Goal: Navigation & Orientation: Understand site structure

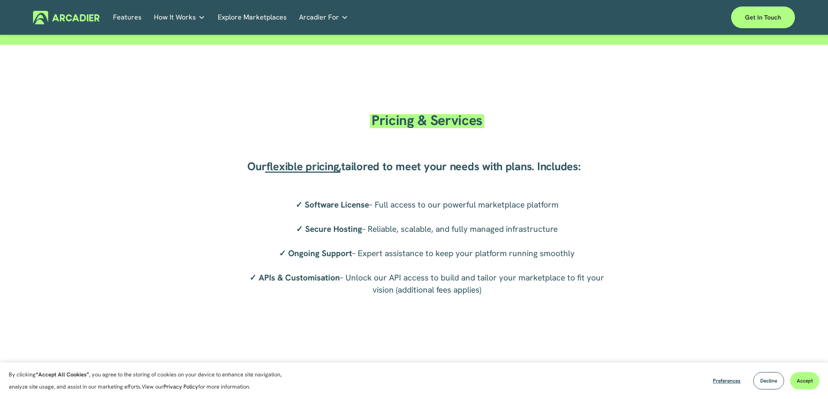
scroll to position [1534, 0]
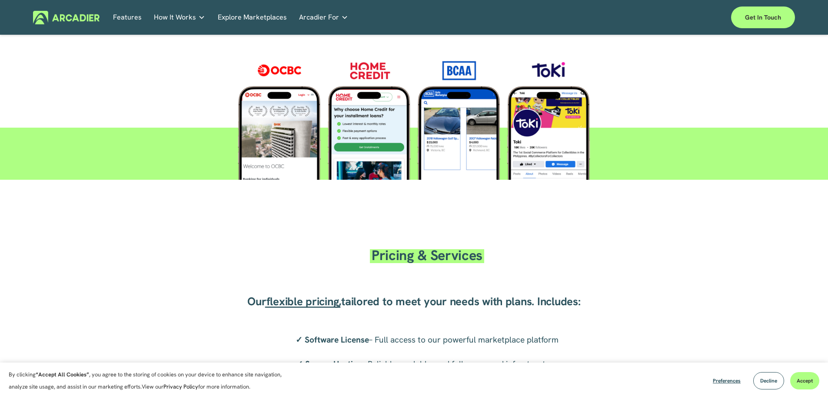
click at [132, 20] on link "Features" at bounding box center [127, 17] width 29 height 13
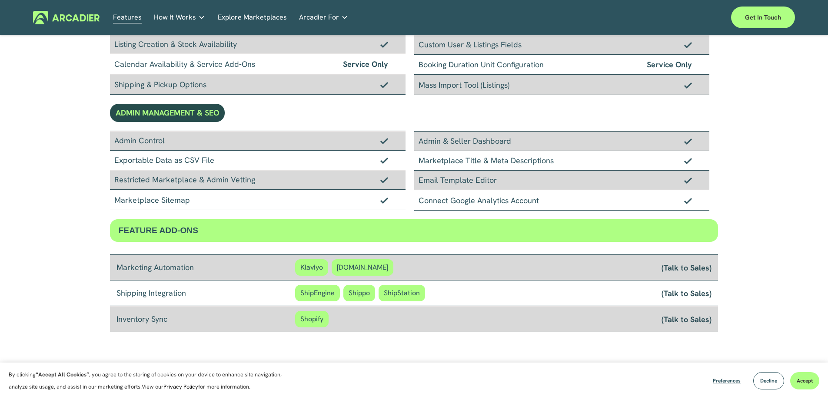
scroll to position [579, 0]
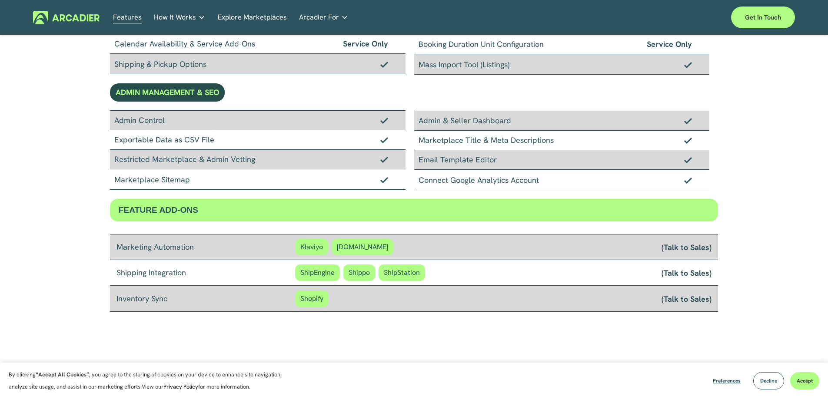
click at [240, 22] on link "Explore Marketplaces" at bounding box center [252, 17] width 69 height 13
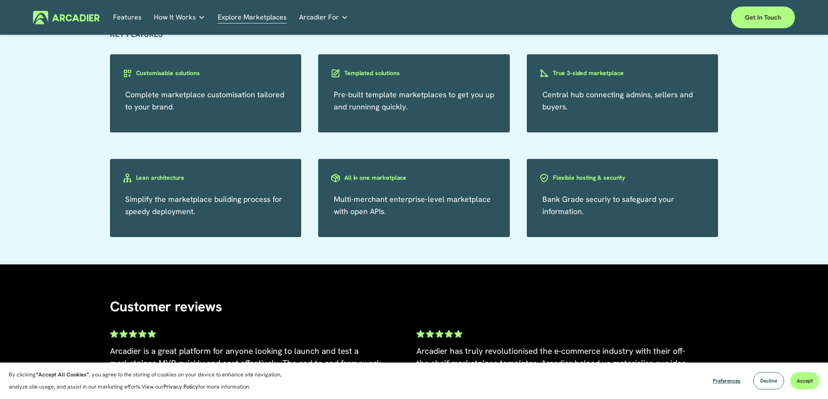
scroll to position [1551, 0]
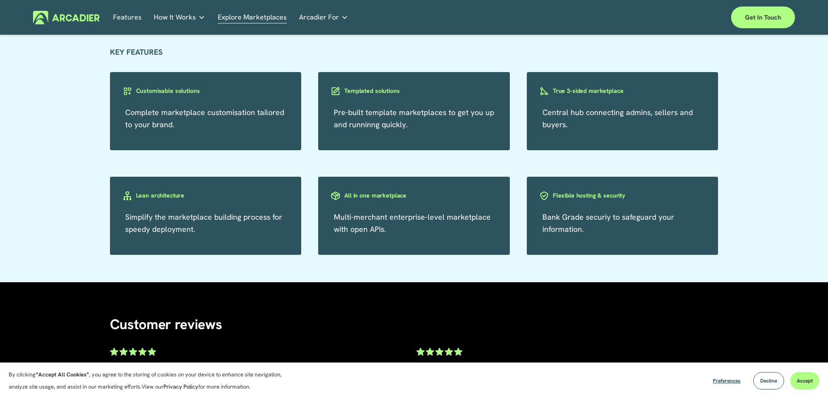
click at [123, 18] on link "Features" at bounding box center [127, 17] width 29 height 13
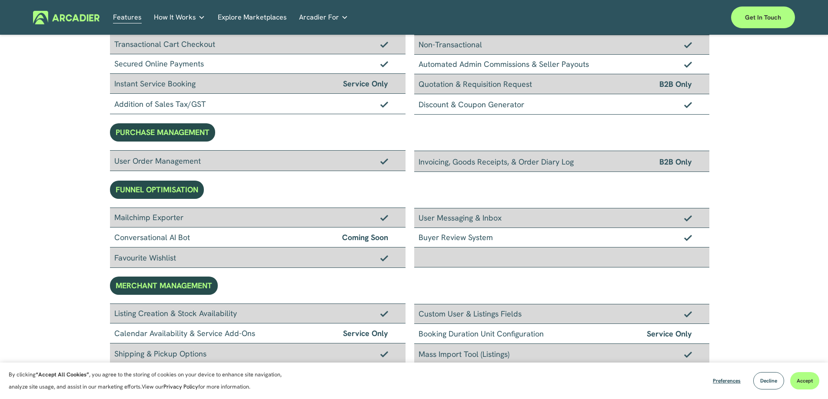
scroll to position [290, 0]
click at [0, 0] on p "Intuitive marketplaces tailored to your business needs." at bounding box center [0, 0] width 0 height 0
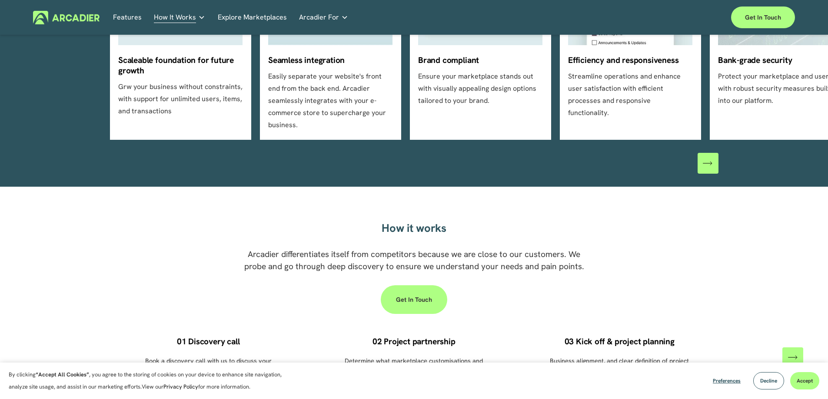
scroll to position [352, 0]
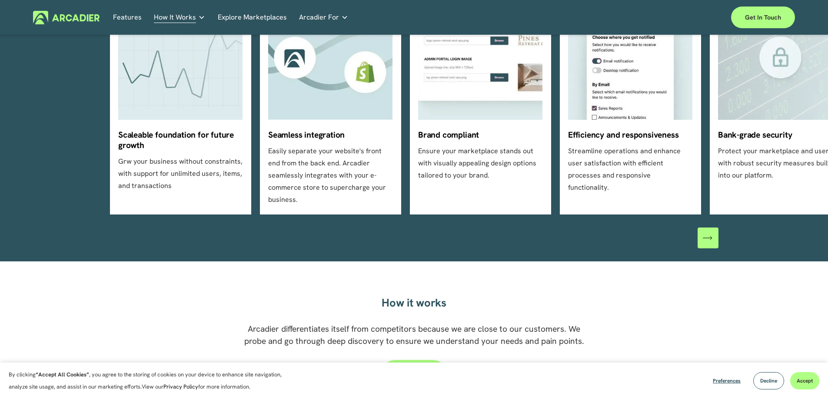
click at [706, 233] on icon "\a \a \a Next\a \a" at bounding box center [708, 238] width 10 height 10
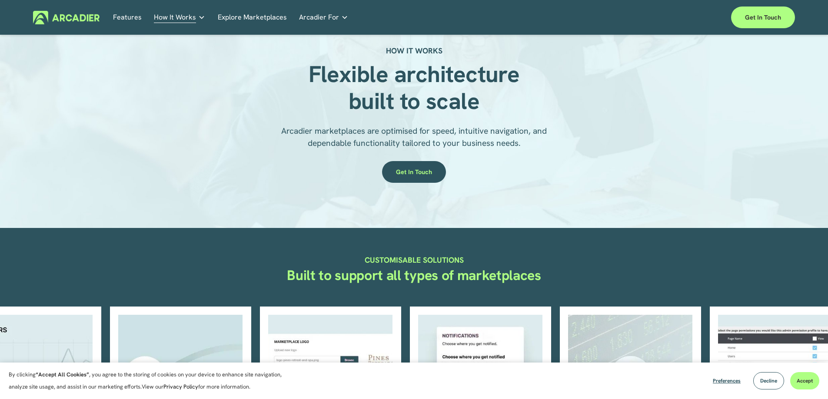
scroll to position [0, 0]
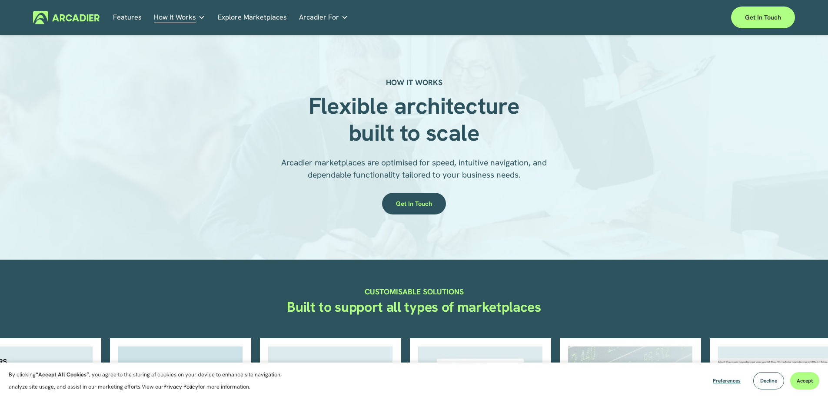
click at [250, 16] on link "Explore Marketplaces" at bounding box center [252, 17] width 69 height 13
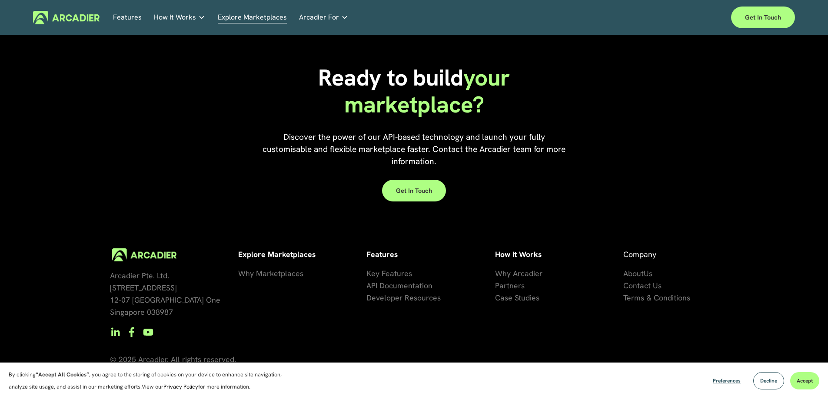
scroll to position [1986, 0]
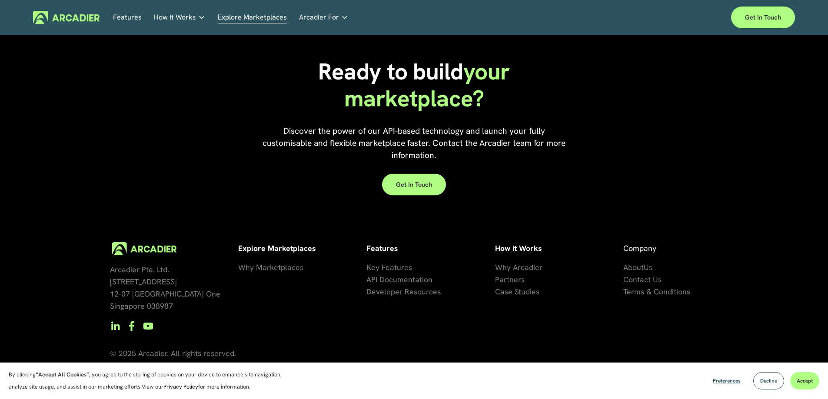
click at [632, 277] on span "Contact Us" at bounding box center [642, 280] width 38 height 10
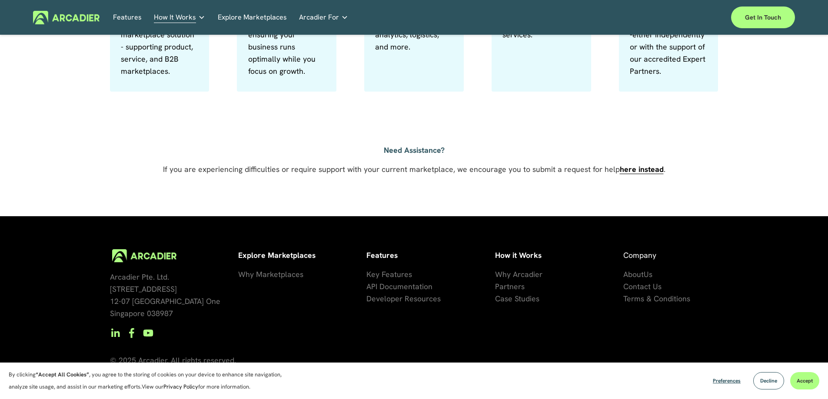
scroll to position [594, 0]
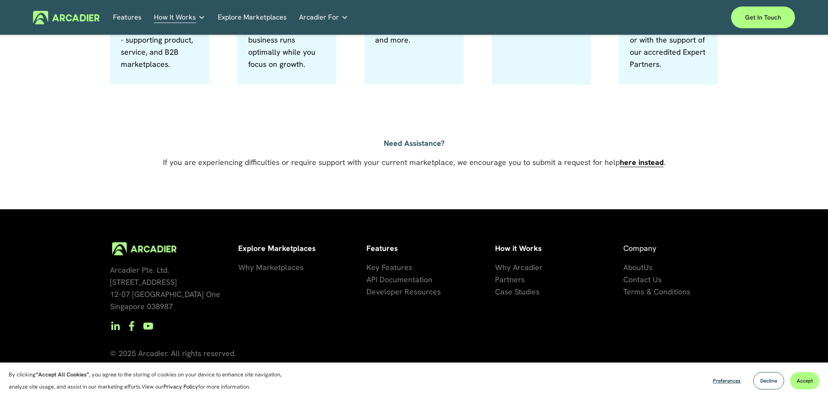
click at [644, 269] on span "Us" at bounding box center [648, 268] width 9 height 10
click at [639, 269] on span "About" at bounding box center [633, 268] width 20 height 10
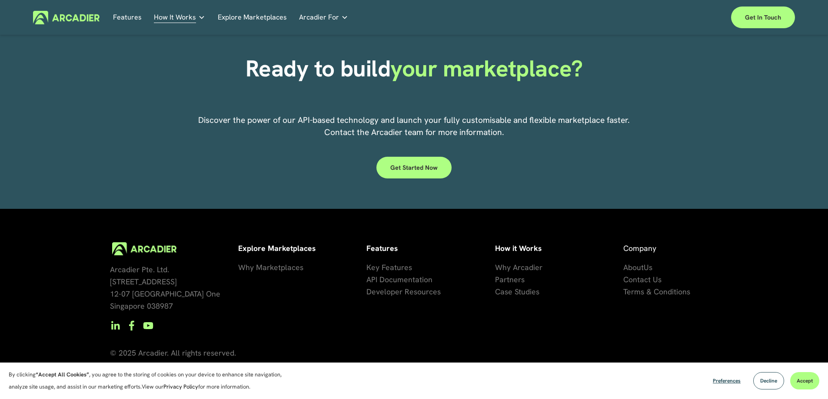
scroll to position [2280, 0]
click at [521, 280] on span "artners" at bounding box center [511, 280] width 25 height 10
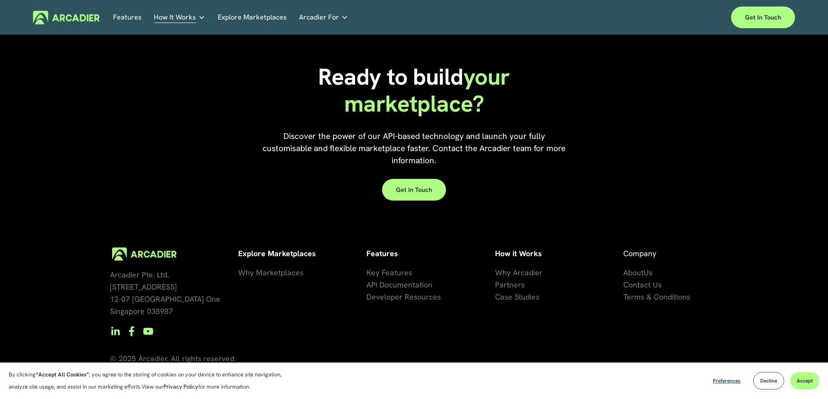
scroll to position [1366, 0]
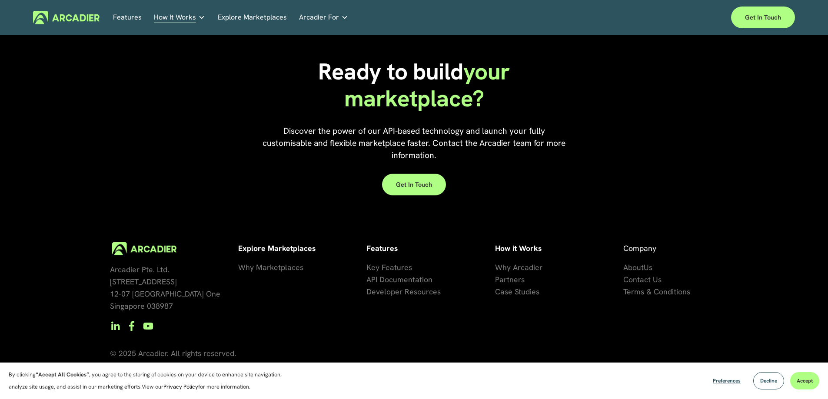
click at [298, 268] on span "Why Marketplaces" at bounding box center [270, 268] width 65 height 10
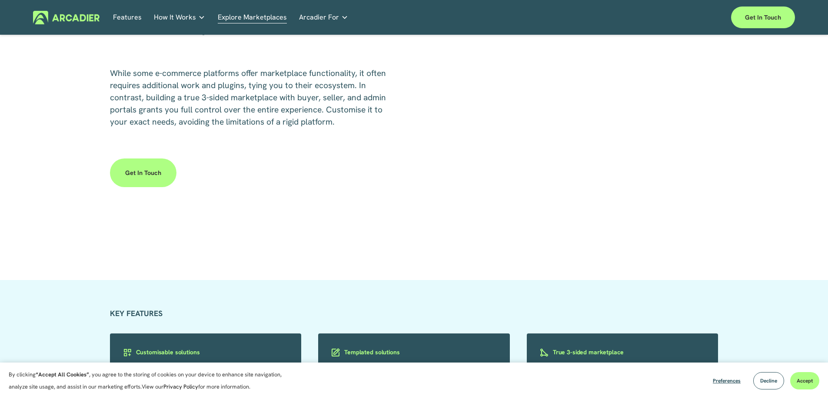
scroll to position [1116, 0]
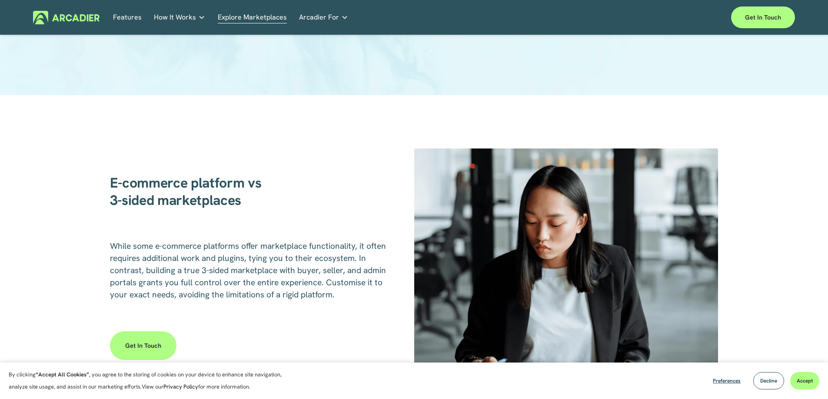
click at [0, 0] on link "Auto Parts We streamline and improve operations through our Auto Parts market p…" at bounding box center [0, 0] width 0 height 0
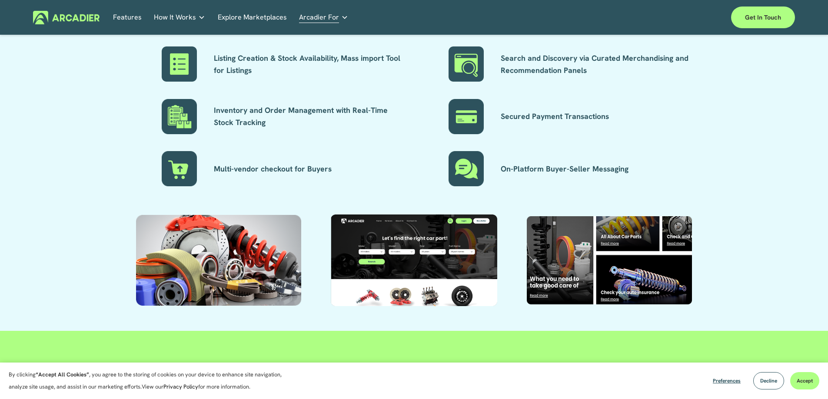
scroll to position [829, 0]
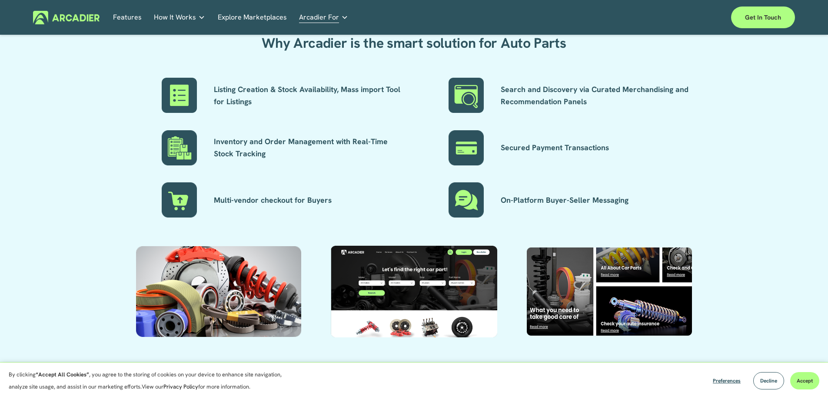
click at [0, 0] on link "Automotive Associations We power automotive association member services seamles…" at bounding box center [0, 0] width 0 height 0
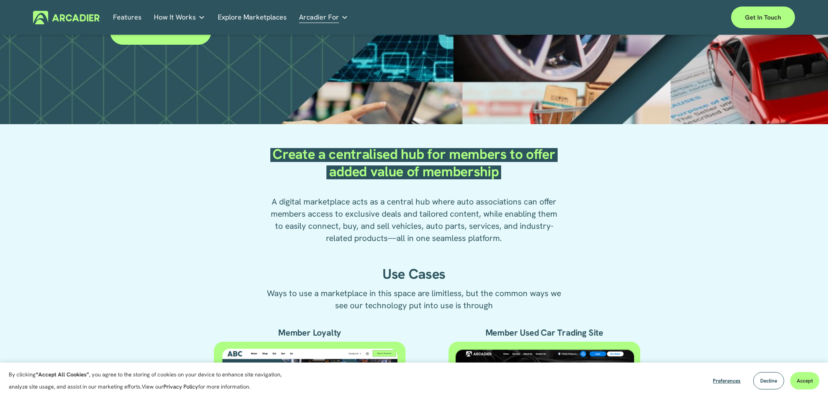
scroll to position [196, 0]
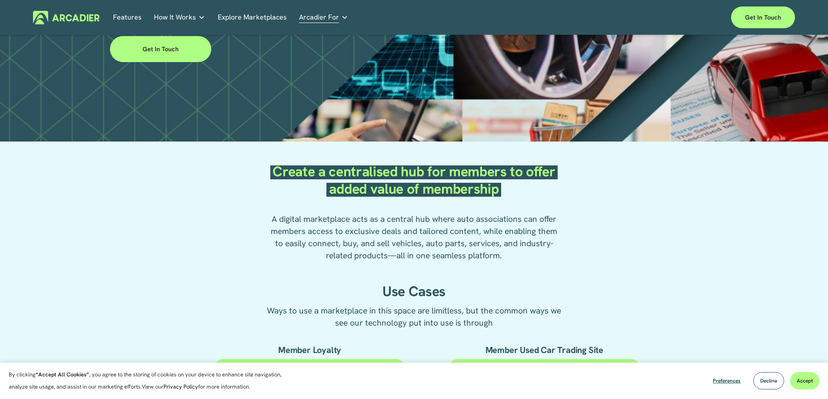
click at [0, 0] on link "Real Estate Whether you sell or rent out real estate, our marketplace tech seam…" at bounding box center [0, 0] width 0 height 0
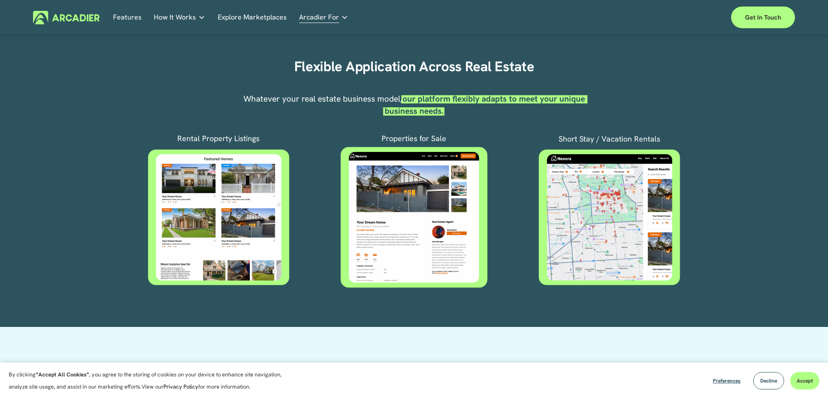
scroll to position [290, 0]
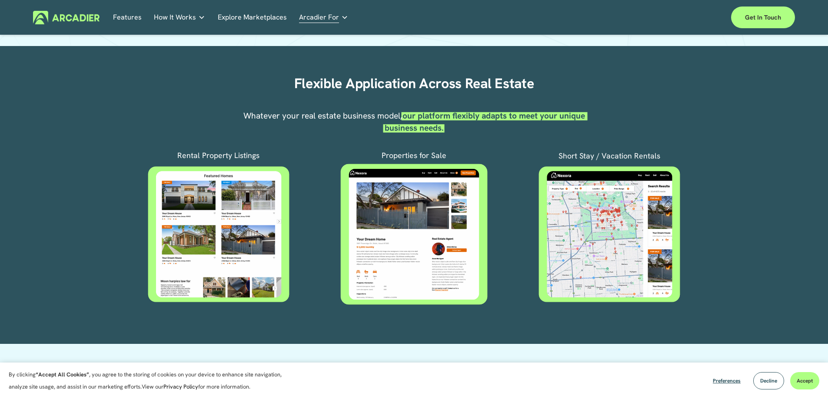
click at [0, 0] on link "Economic Development Designed to support your visitor economy agenda and invest…" at bounding box center [0, 0] width 0 height 0
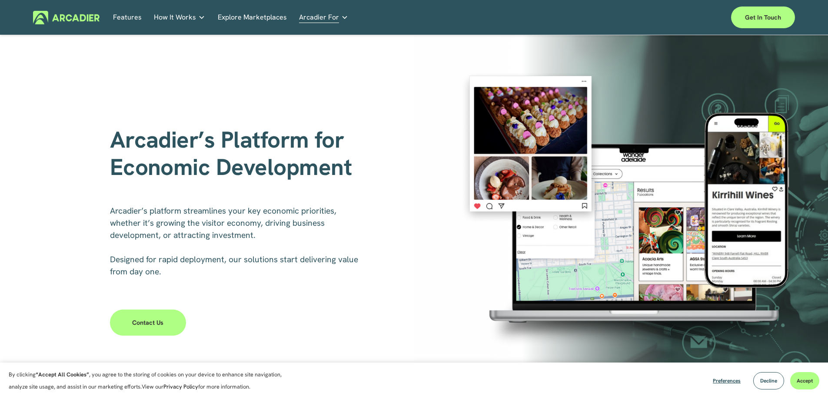
click at [0, 0] on link "Retail Marketplaces Whatever you are offering to your customer, we bring it all…" at bounding box center [0, 0] width 0 height 0
